Goal: Find specific page/section: Find specific page/section

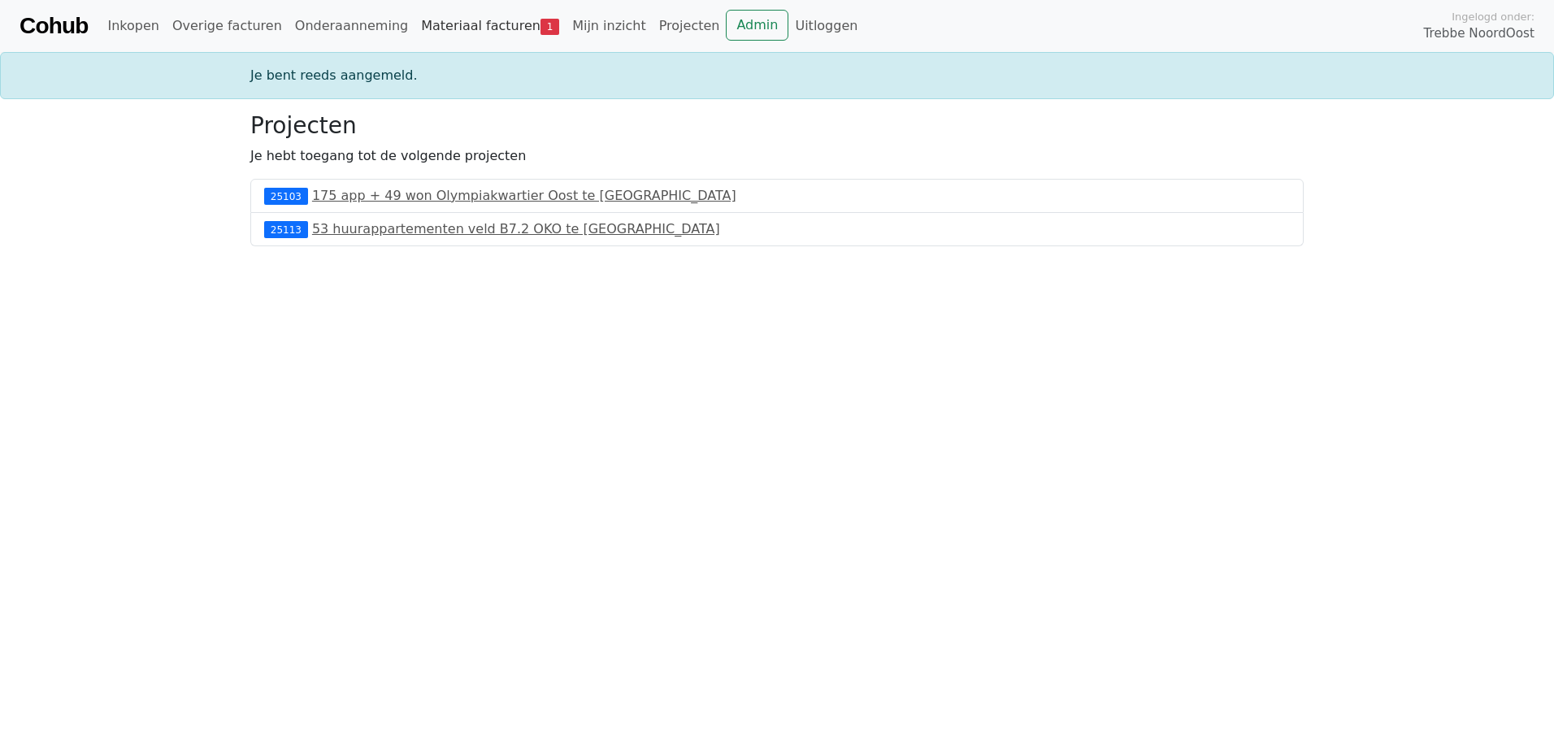
click at [468, 25] on link "Materiaal facturen 1" at bounding box center [490, 26] width 151 height 33
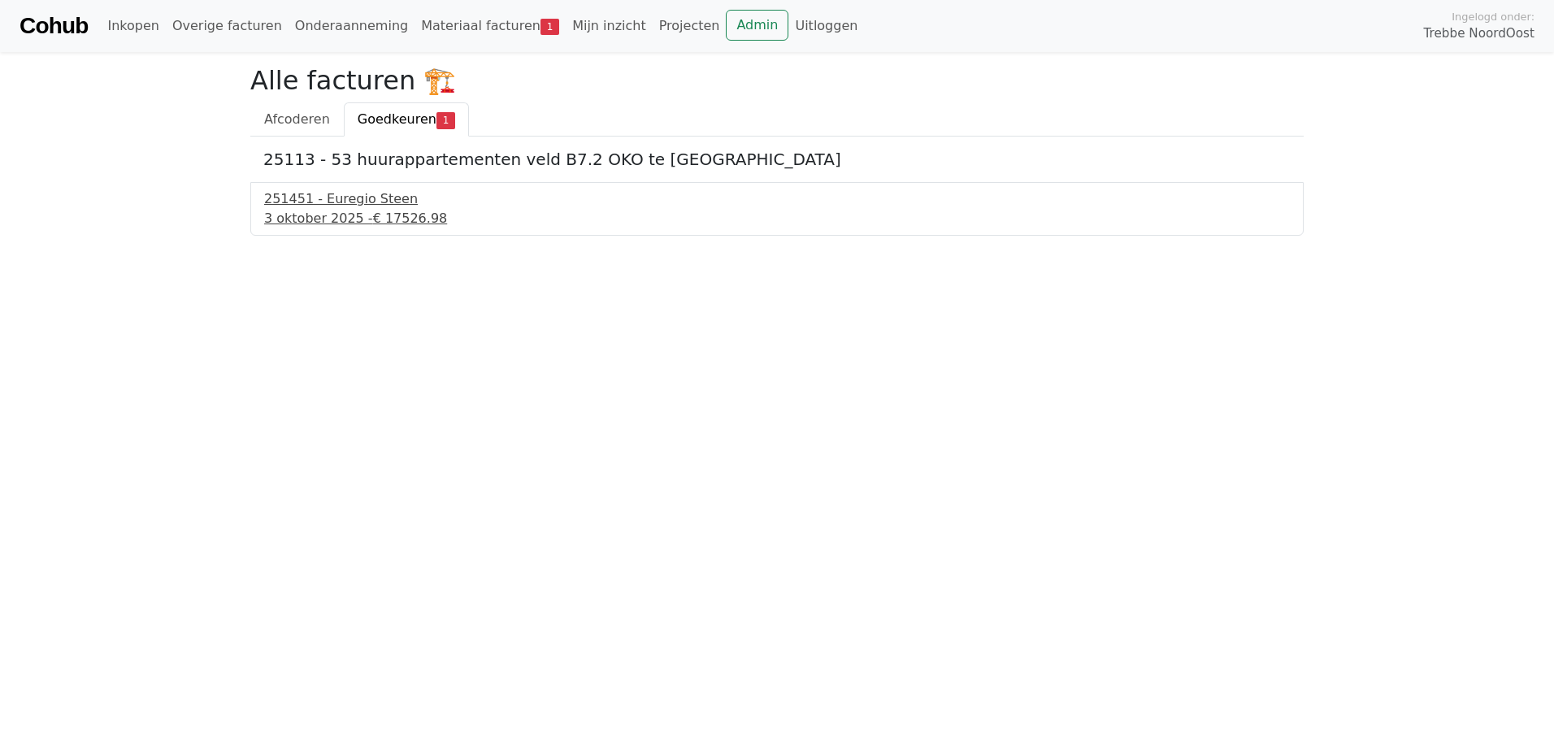
click at [351, 213] on div "[DATE] - € 17526.98" at bounding box center [777, 219] width 1026 height 20
